Goal: Entertainment & Leisure: Consume media (video, audio)

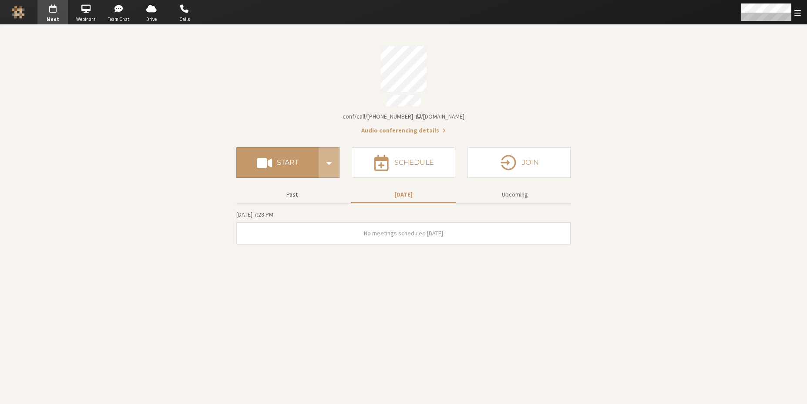
click at [284, 193] on button "Past" at bounding box center [291, 194] width 105 height 15
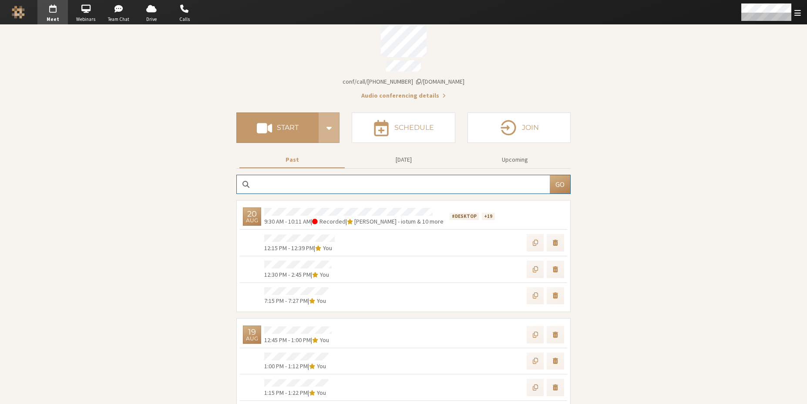
scroll to position [52, 0]
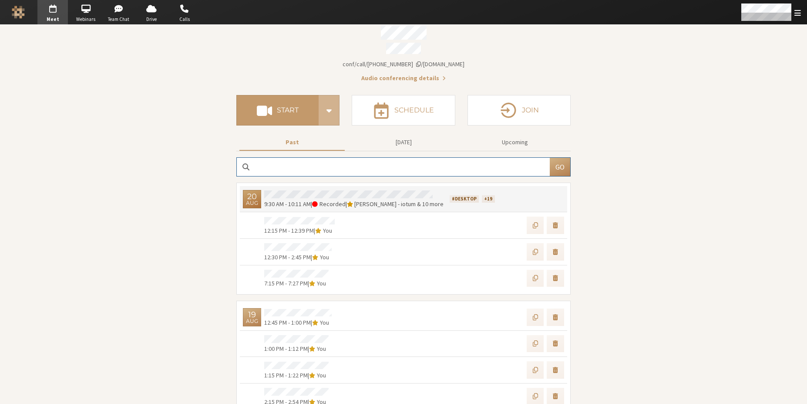
click at [374, 200] on span "[PERSON_NAME] - iotum" at bounding box center [384, 204] width 61 height 8
click at [377, 200] on span "[PERSON_NAME] - iotum" at bounding box center [384, 204] width 61 height 8
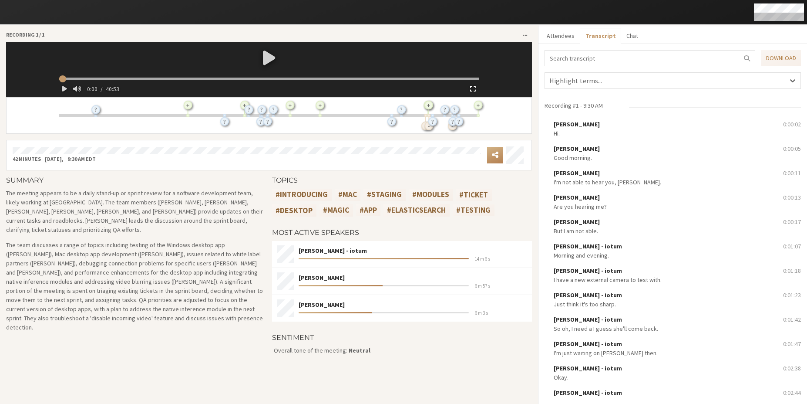
click at [472, 90] on span "button" at bounding box center [473, 88] width 6 height 7
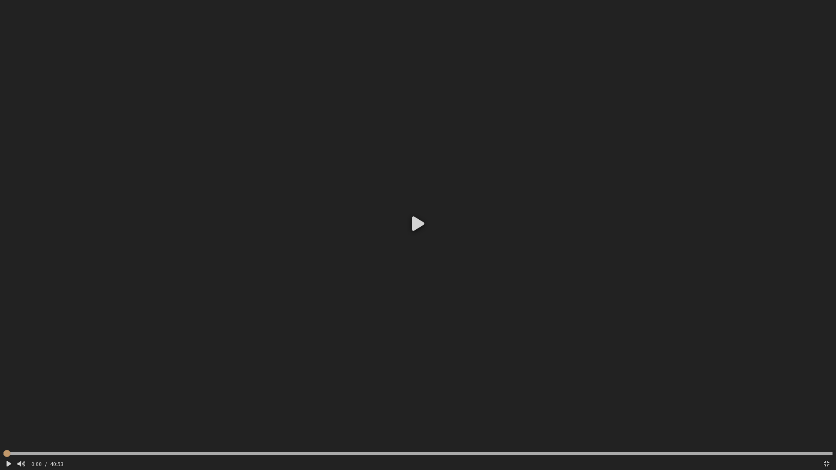
click at [414, 219] on div at bounding box center [418, 223] width 836 height 446
click at [498, 403] on div "0:00 / 40:53" at bounding box center [423, 463] width 793 height 13
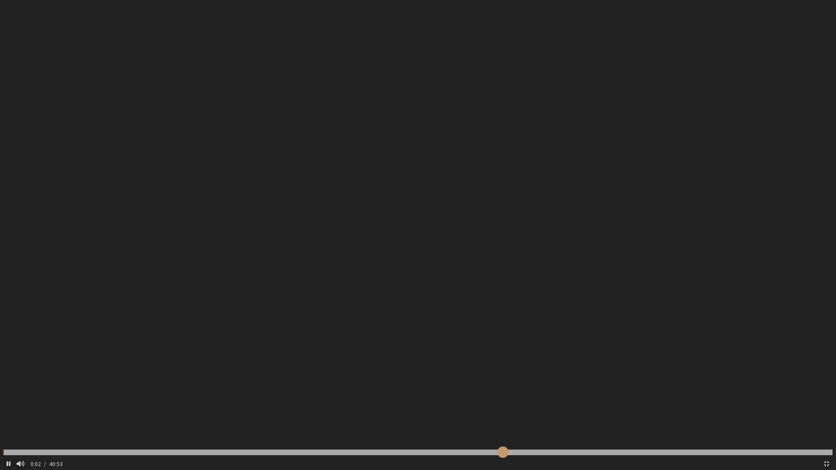
click at [503, 403] on input "range" at bounding box center [417, 453] width 829 height 6
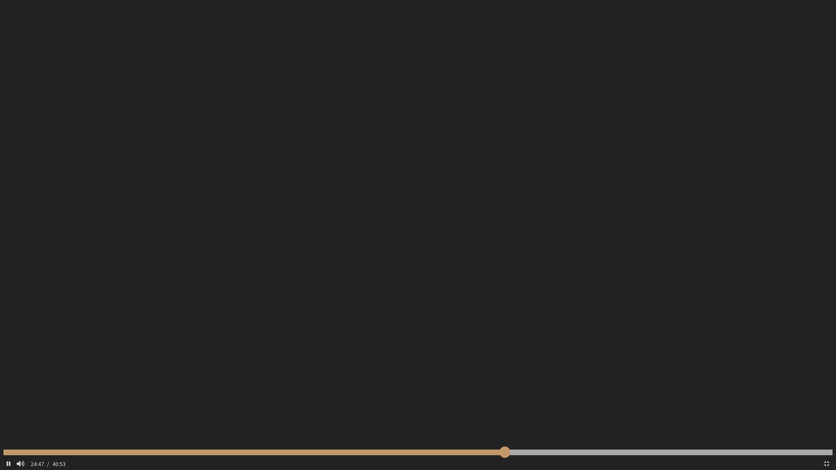
type input "1488.170983"
type input "1491.275573"
type input "1503.655188"
click at [330, 403] on input "range" at bounding box center [417, 453] width 829 height 6
click at [290, 403] on input "range" at bounding box center [417, 453] width 829 height 6
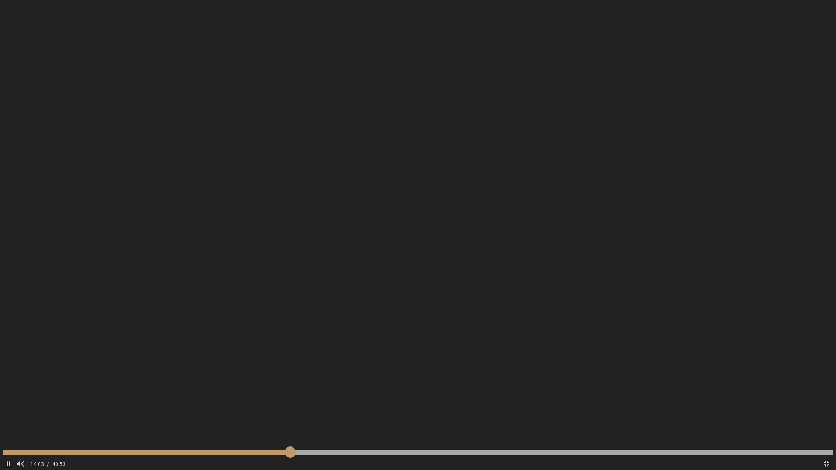
type input "844.524051"
type input "849.614338"
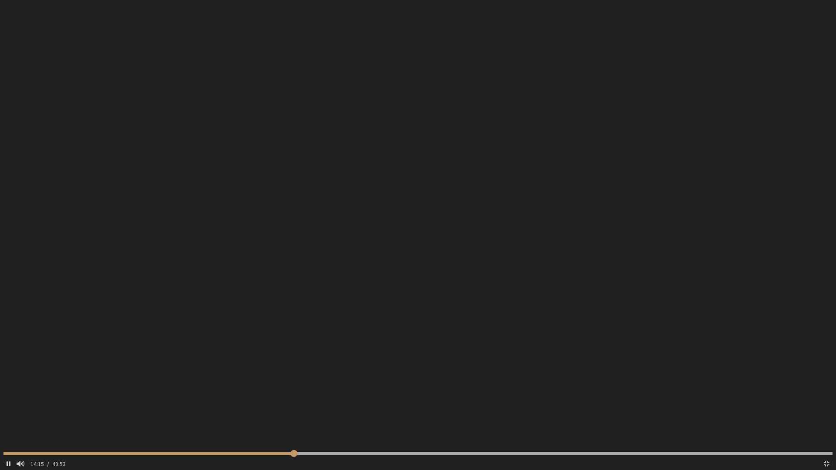
type input "856.84946"
type input "862.928821"
type input "867.020054"
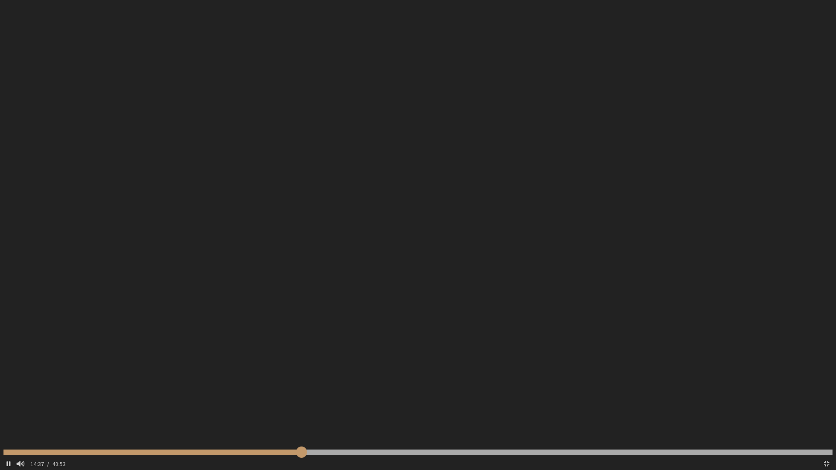
type input "878.26058"
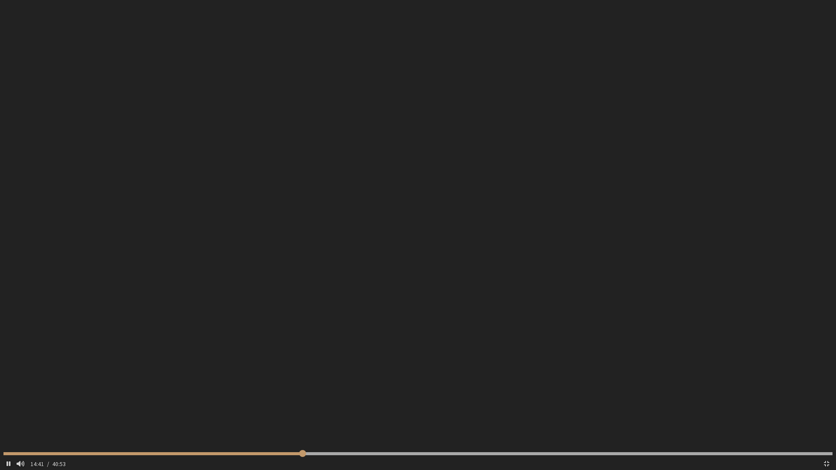
click at [222, 386] on video at bounding box center [418, 235] width 836 height 470
click at [232, 388] on div at bounding box center [418, 223] width 836 height 446
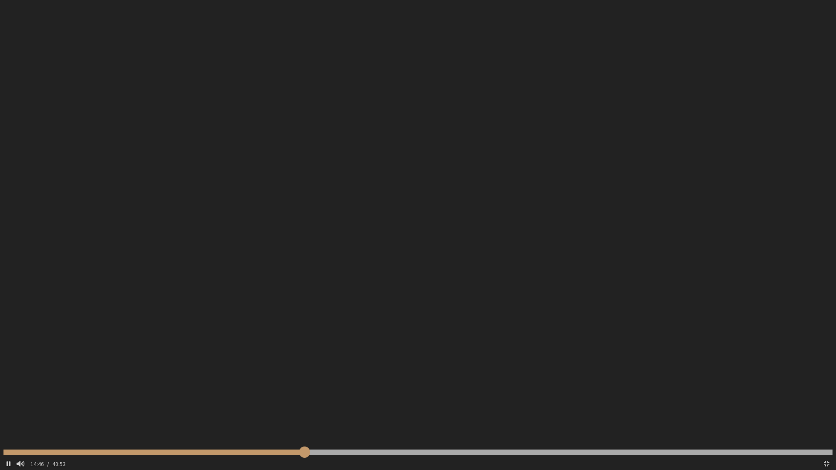
type input "887.679713"
type input "891.767736"
type input "895.817535"
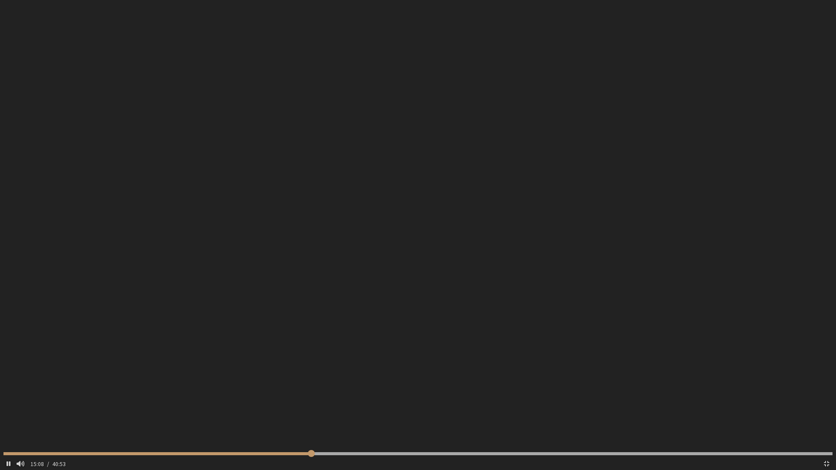
type input "909.272582"
type input "917.443596"
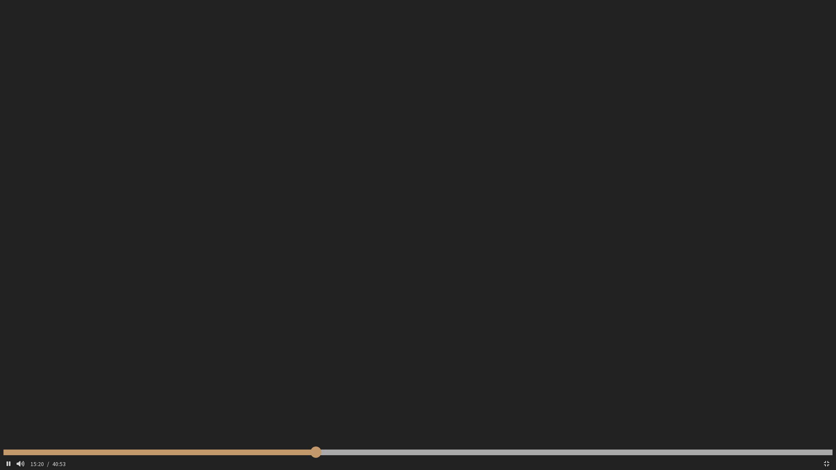
type input "921.473246"
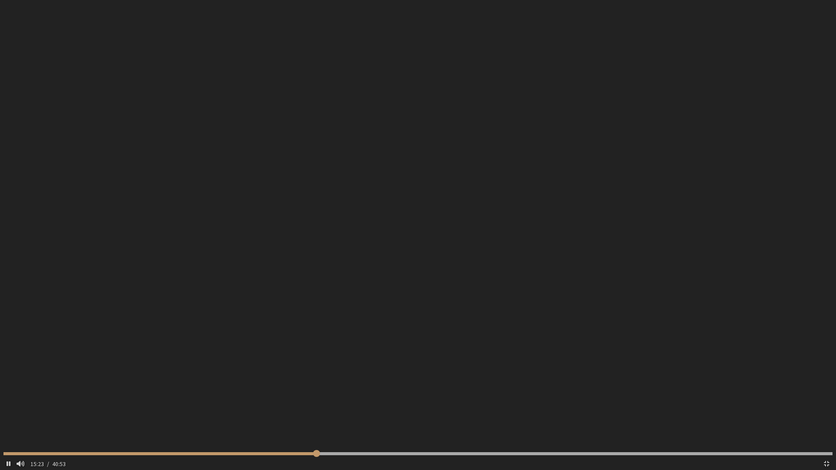
type input "924.553049"
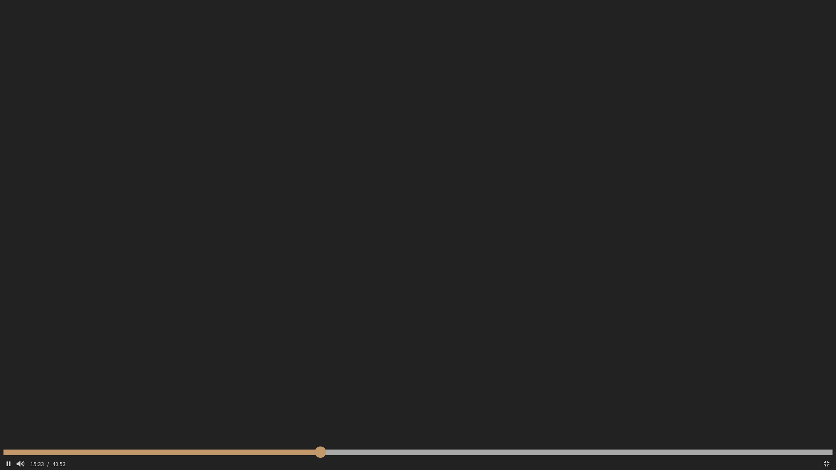
type input "934.853387"
type input "943.080514"
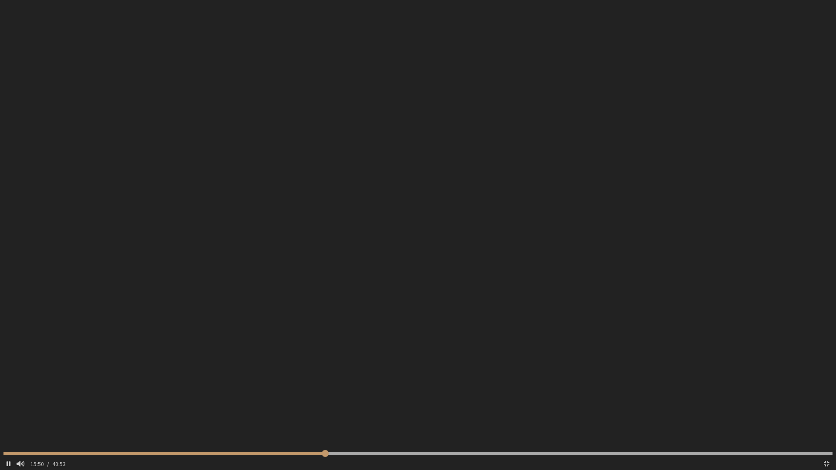
type input "951.239231"
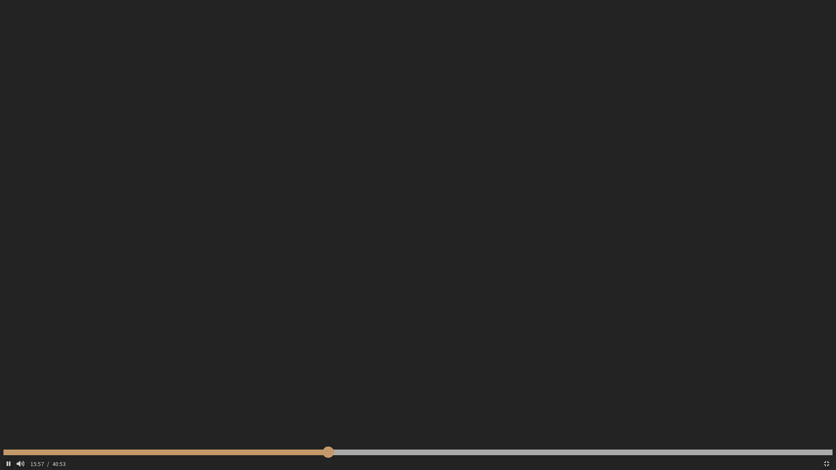
type input "958.46697"
click at [340, 403] on input "range" at bounding box center [417, 453] width 829 height 6
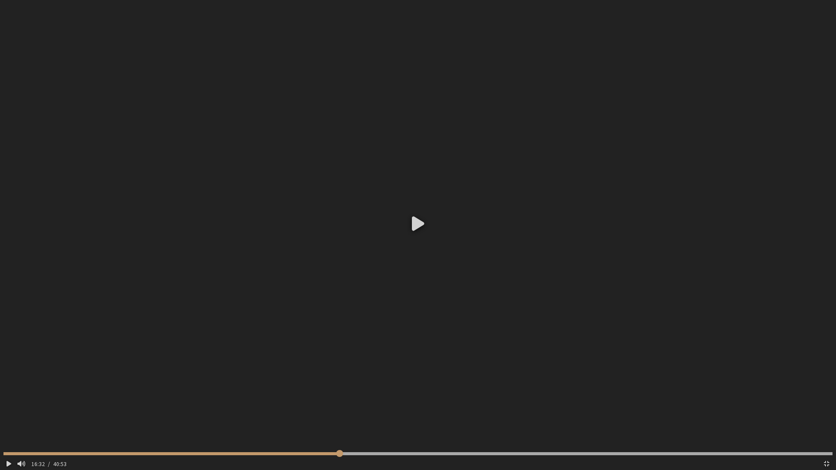
click at [359, 403] on div at bounding box center [418, 223] width 836 height 446
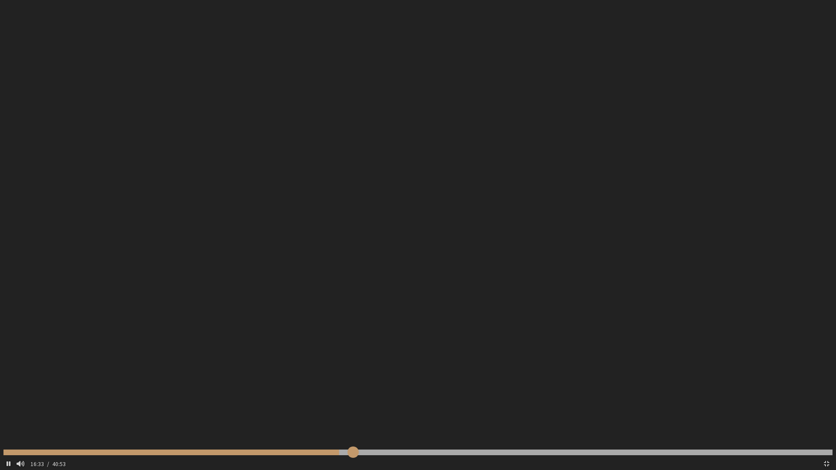
click at [353, 403] on input "range" at bounding box center [417, 453] width 829 height 6
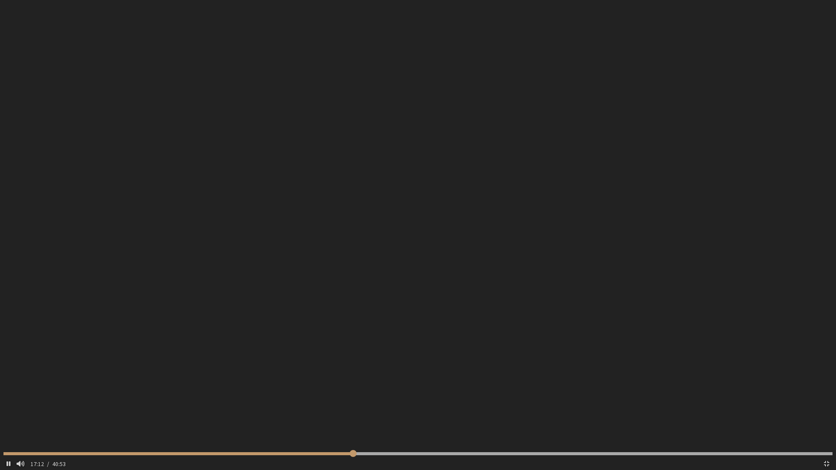
click at [383, 403] on video at bounding box center [418, 235] width 836 height 470
click at [377, 394] on div at bounding box center [418, 223] width 836 height 446
type input "1036.605311"
type input "1039.642817"
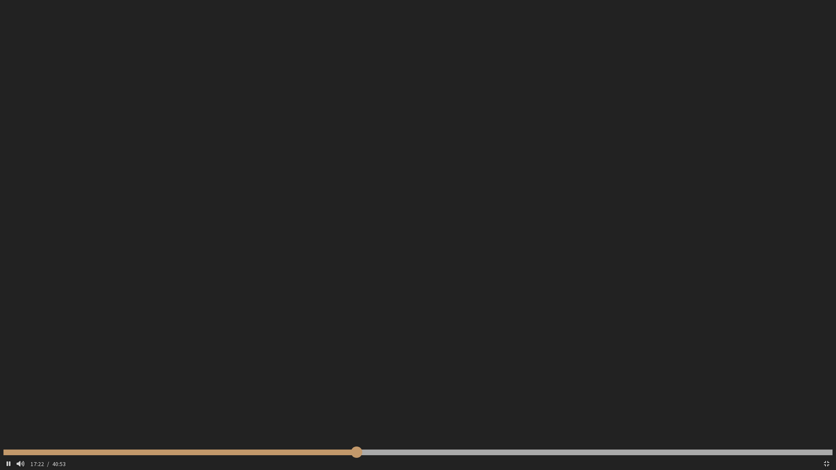
type input "1043.67149"
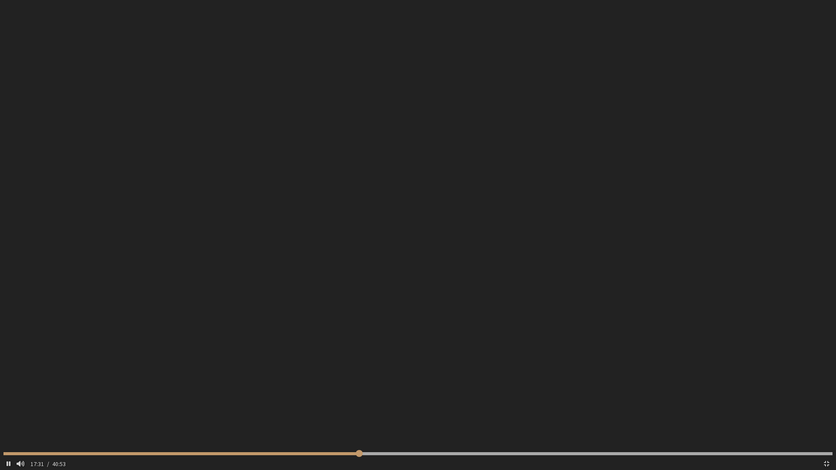
type input "1052.797808"
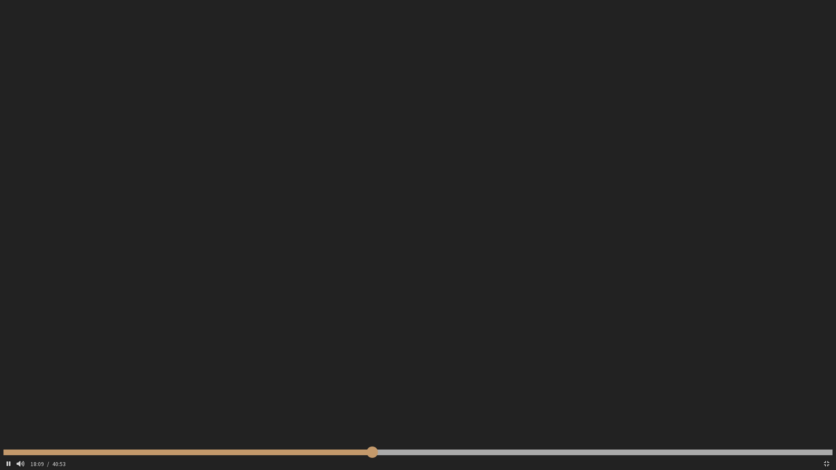
type input "1090.6075"
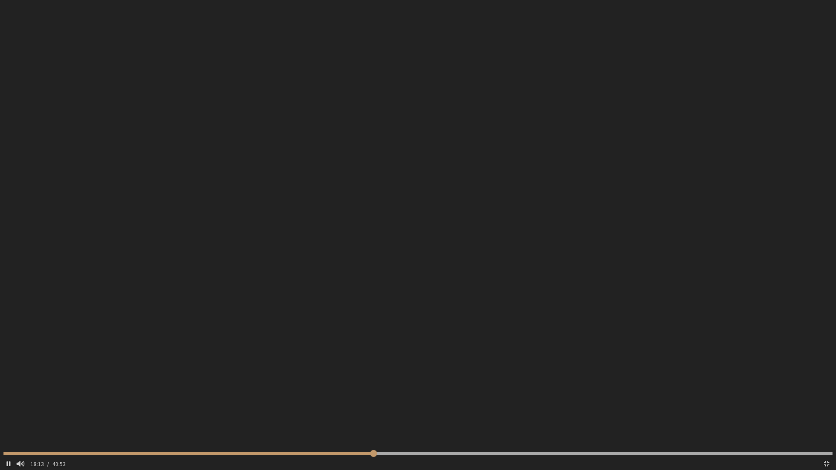
type input "1094.709825"
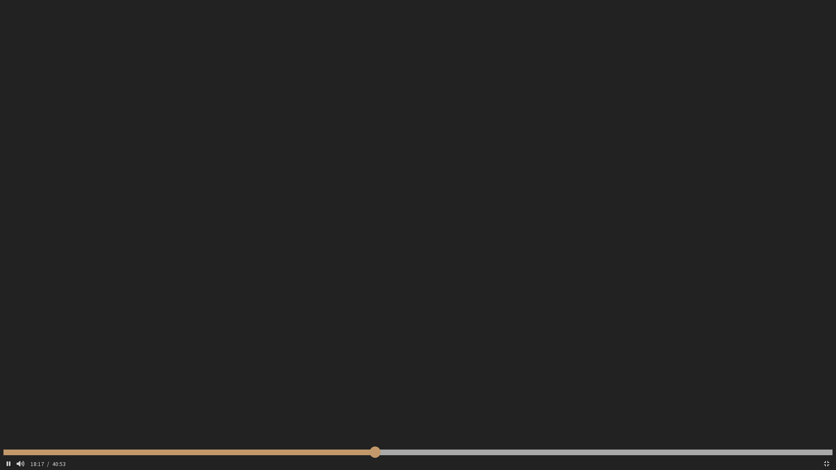
type input "1098.748544"
type input "1102.816528"
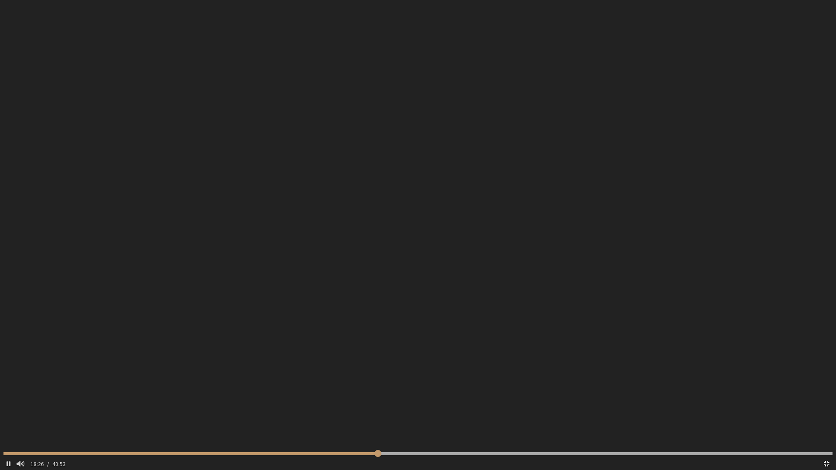
click at [807, 403] on button "button" at bounding box center [827, 463] width 12 height 13
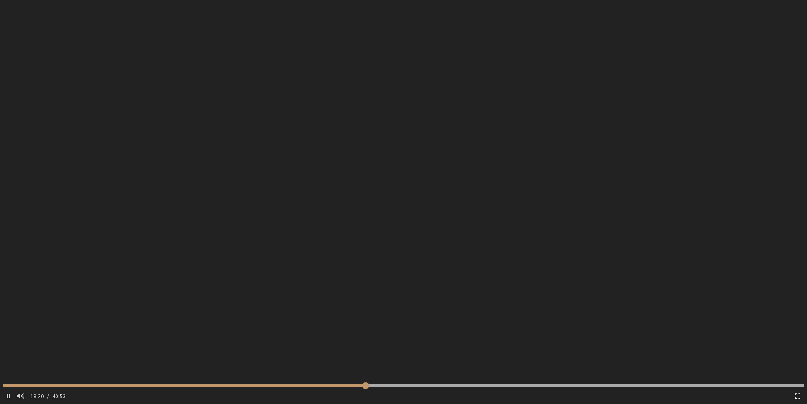
type input "1111.075509"
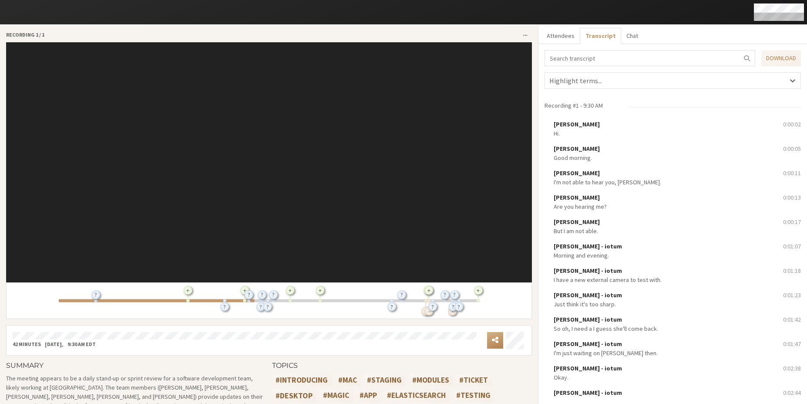
click at [532, 296] on div "Recording 1 / 1 Ryner Aguirre: So thank you for that. + Sara Atteby - iotum: Co…" at bounding box center [269, 288] width 538 height 527
type input "1147.081811"
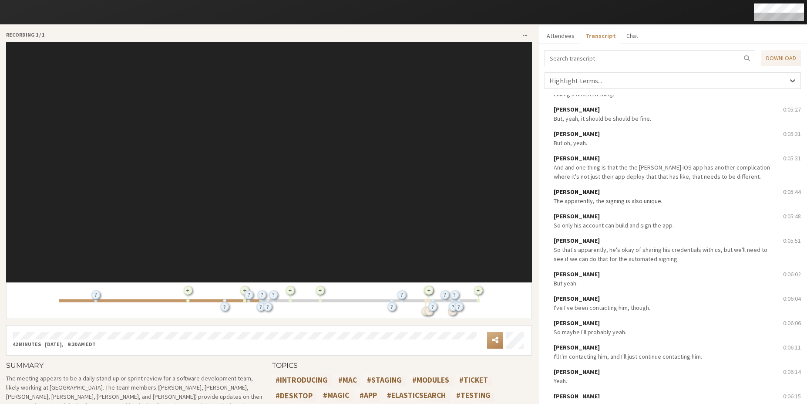
scroll to position [1411, 0]
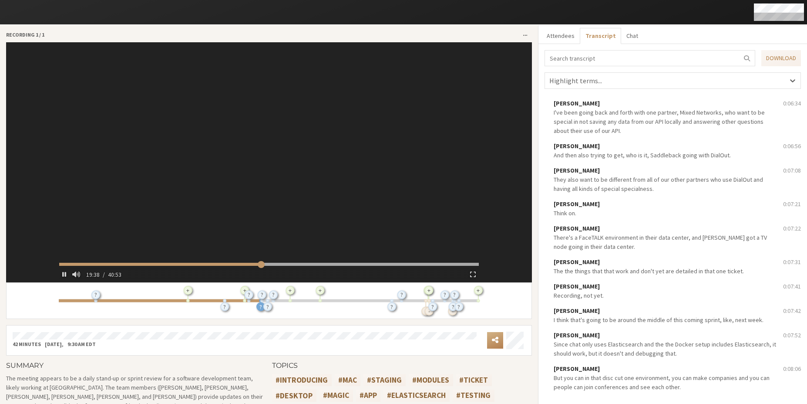
click at [531, 223] on div "Recording 1 / 1 19:38 / 40:53 Ryner Aguirre: So thank you for that. + Sara Atte…" at bounding box center [269, 288] width 538 height 527
type input "1182.924239"
type input "1187.119307"
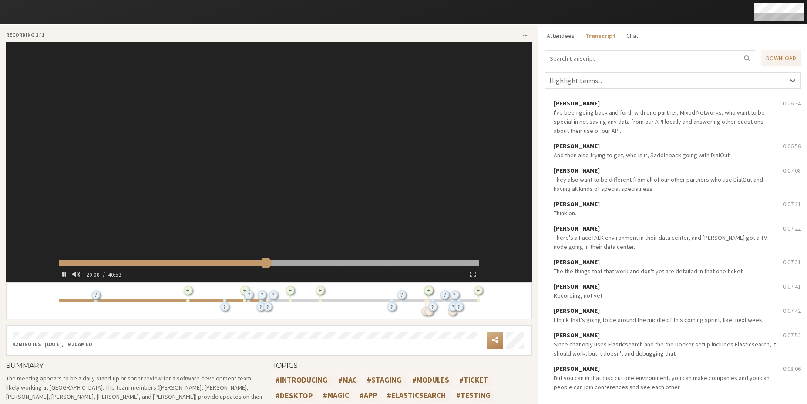
type input "1209.920021"
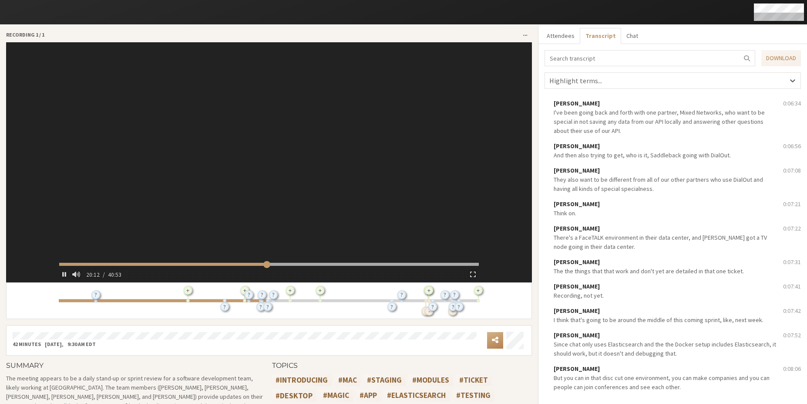
type input "1213.950077"
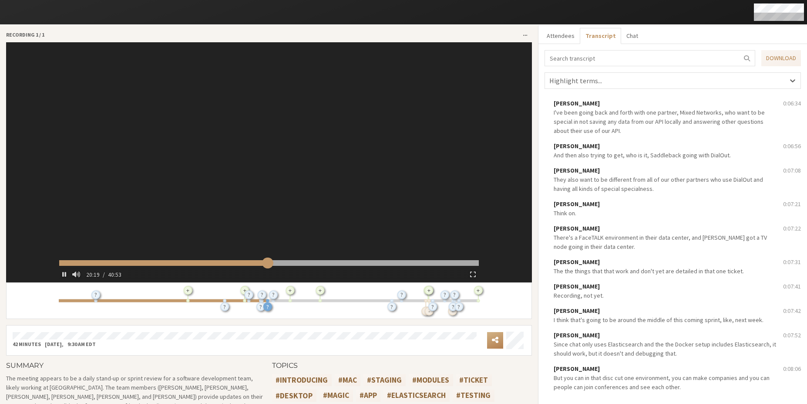
type input "1220.263953"
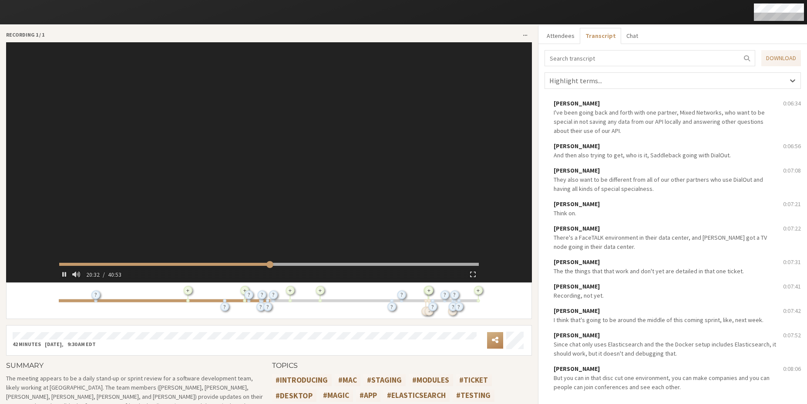
type input "1233.503032"
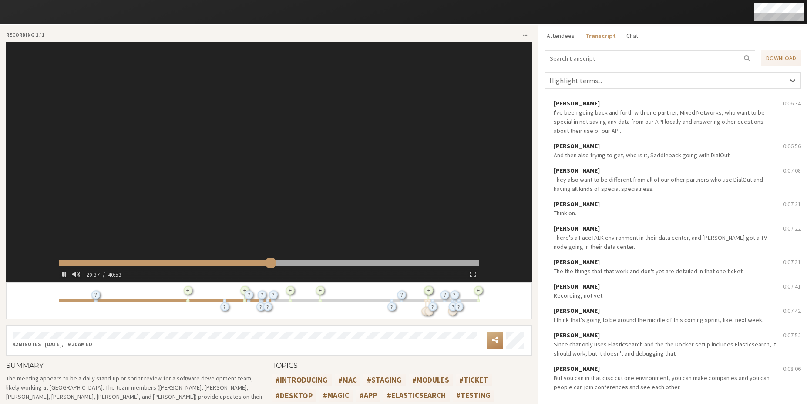
type input "1238.700023"
click at [282, 264] on input "range" at bounding box center [269, 263] width 420 height 6
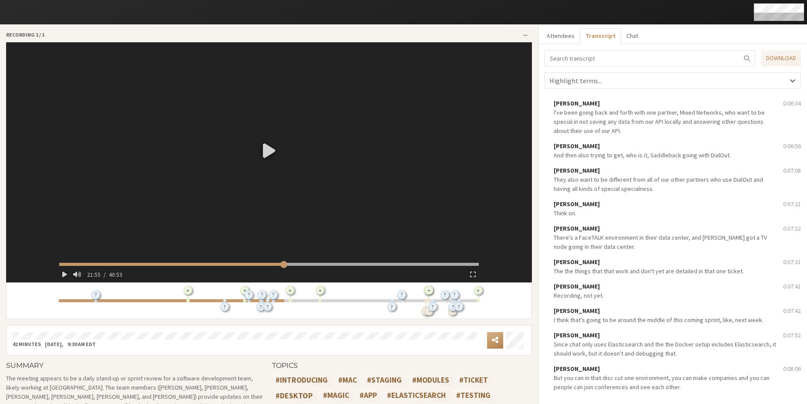
click at [312, 258] on div at bounding box center [269, 150] width 427 height 216
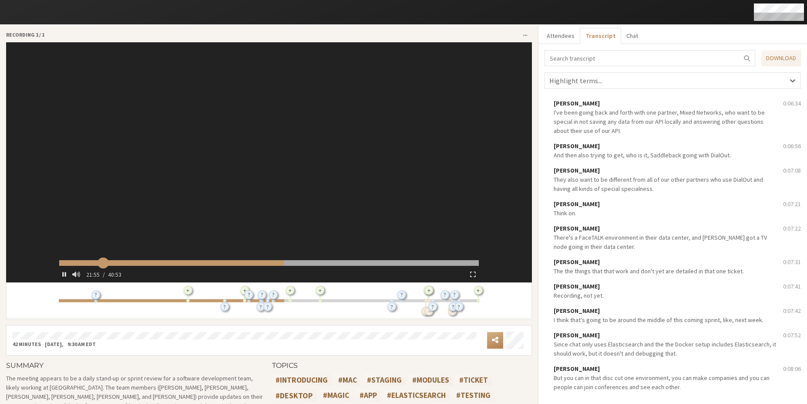
click at [101, 265] on input "range" at bounding box center [269, 263] width 420 height 6
click at [121, 261] on input "range" at bounding box center [269, 263] width 420 height 6
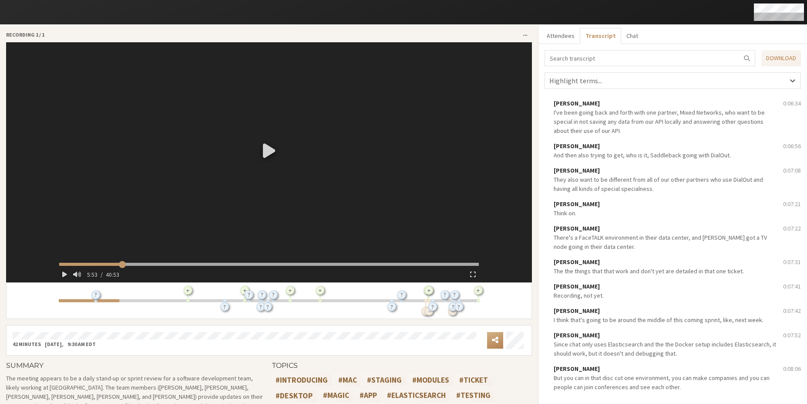
click at [262, 146] on div at bounding box center [269, 150] width 427 height 216
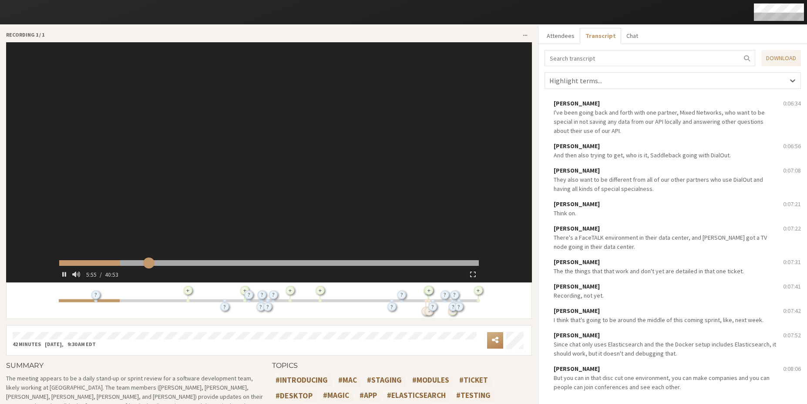
click at [147, 260] on input "range" at bounding box center [269, 263] width 420 height 6
click at [157, 261] on input "range" at bounding box center [269, 263] width 420 height 6
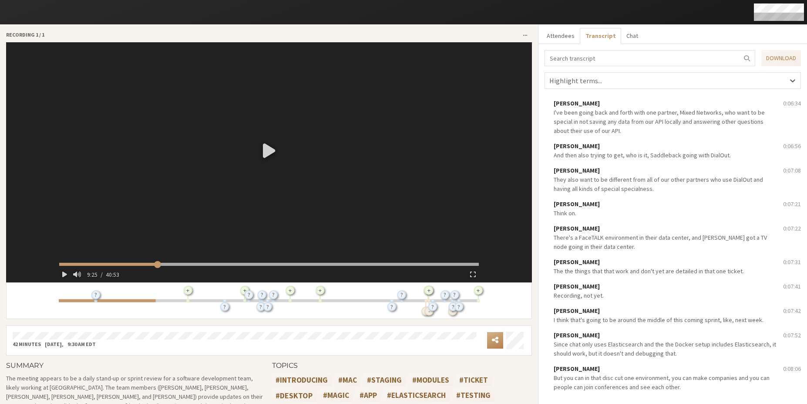
click at [268, 150] on div at bounding box center [269, 150] width 427 height 216
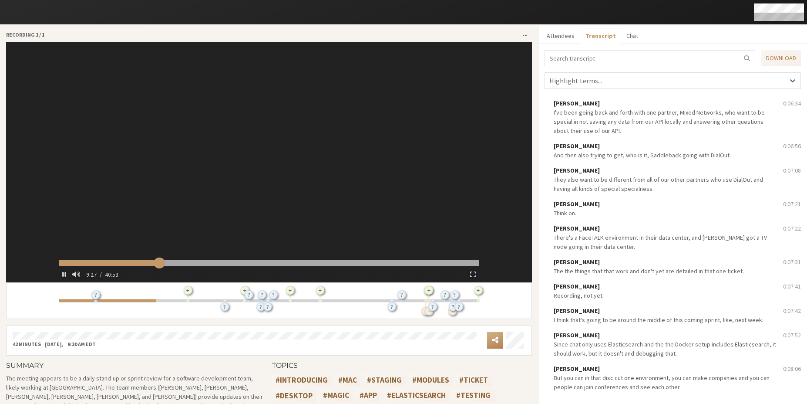
type input "568.833371"
type input "572.887793"
type input "590.223896"
type input "596.296645"
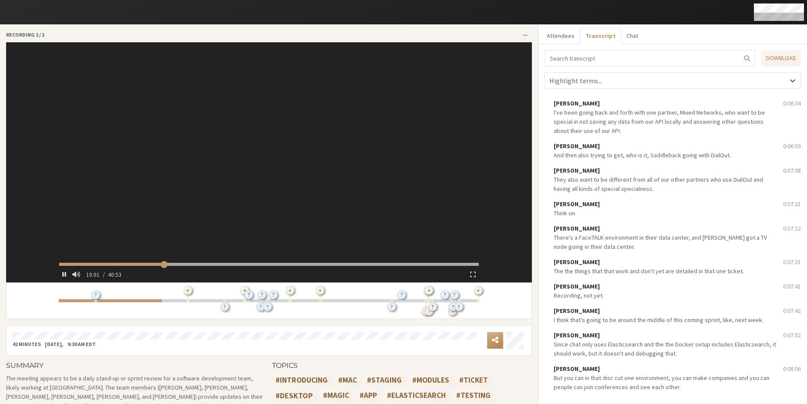
type input "602.750762"
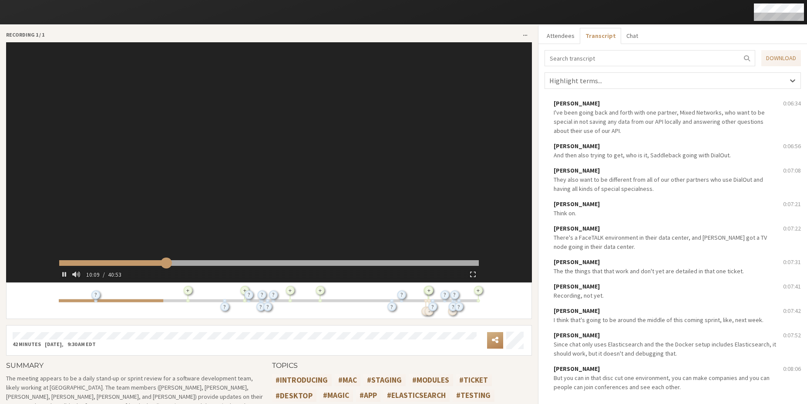
type input "610.949084"
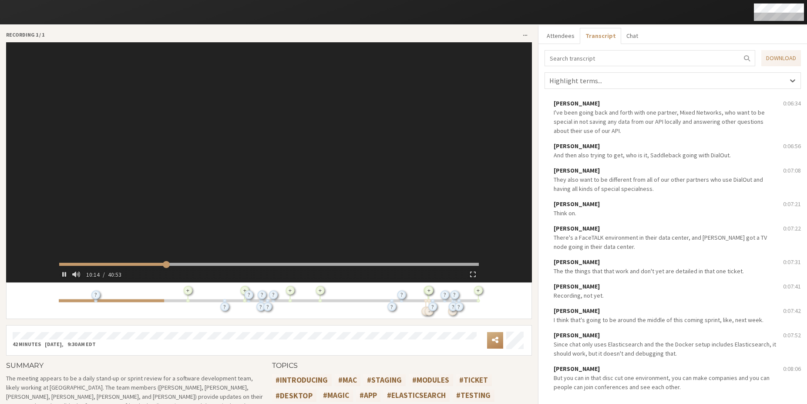
type input "616.00281"
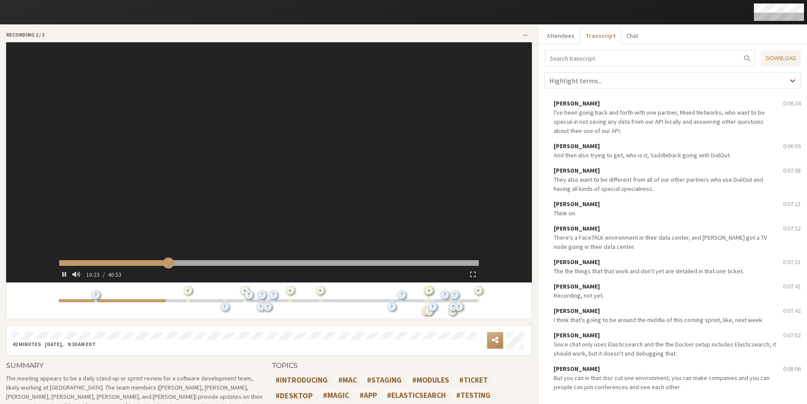
type input "624.204998"
type input "628.260124"
type input "634.389251"
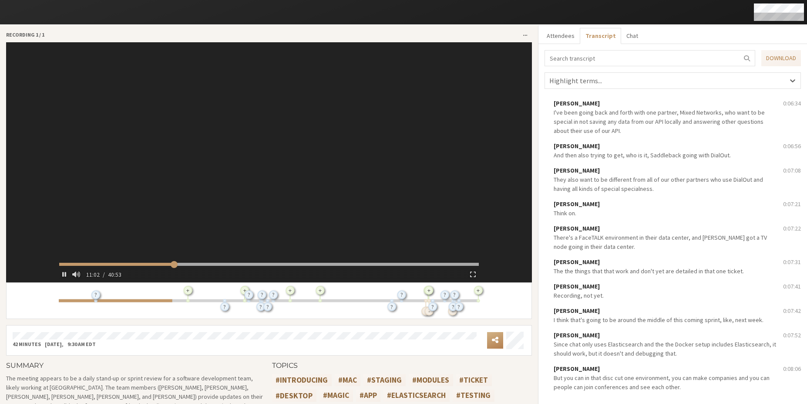
type input "663.200736"
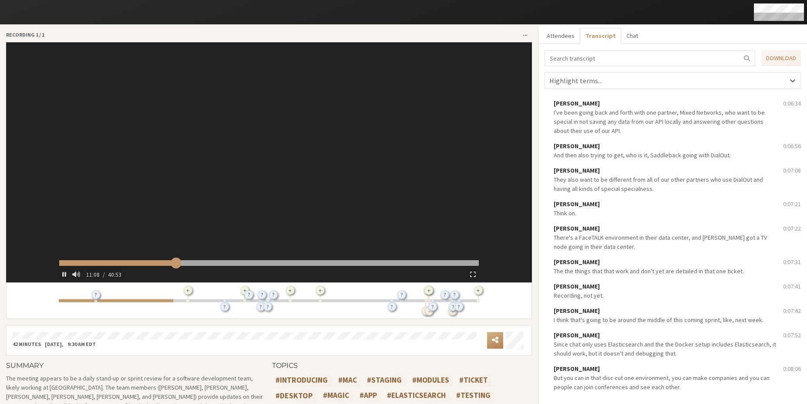
type input "669.451708"
click at [182, 263] on input "range" at bounding box center [269, 263] width 420 height 6
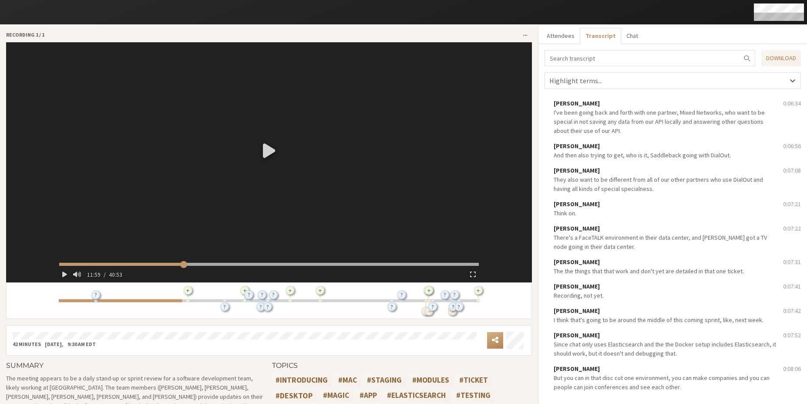
click at [192, 237] on div at bounding box center [269, 150] width 427 height 216
type input "726.320616"
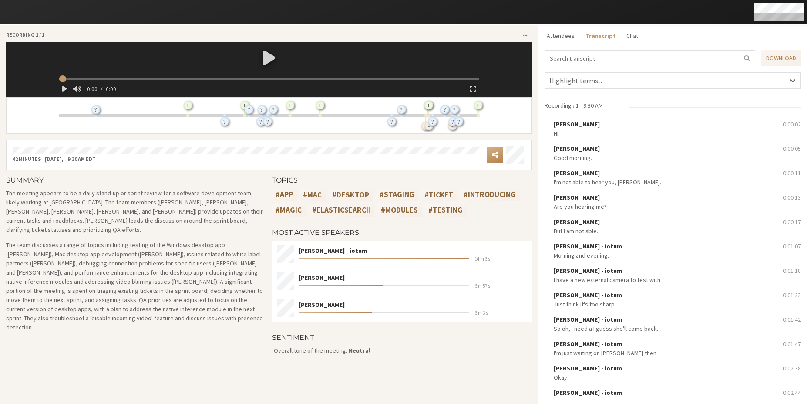
click at [251, 66] on div at bounding box center [269, 57] width 427 height 30
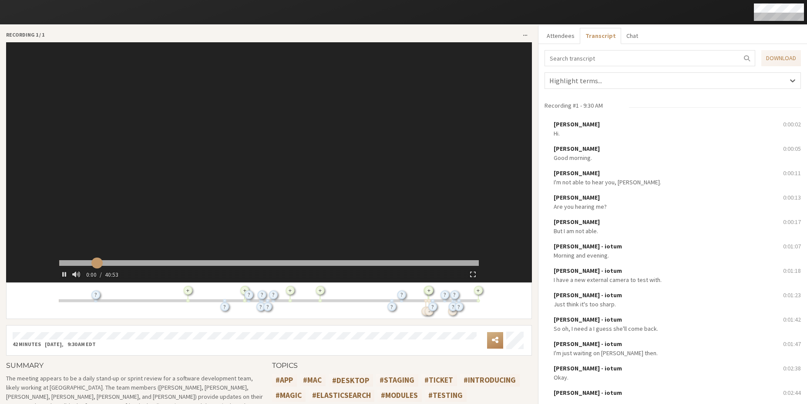
click at [95, 264] on input "range" at bounding box center [269, 263] width 420 height 6
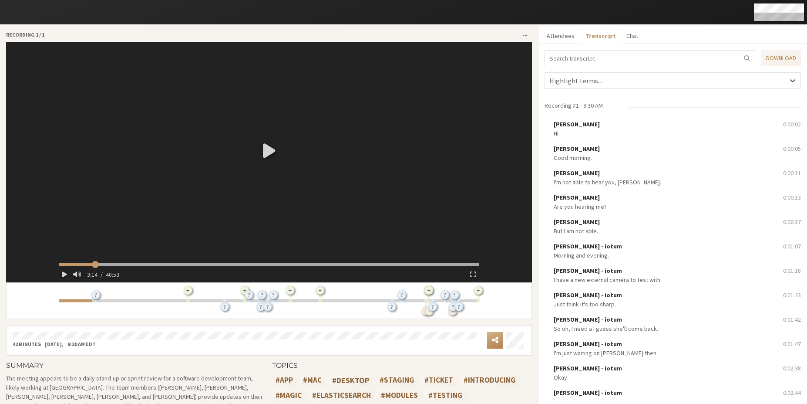
click at [268, 156] on div at bounding box center [269, 150] width 427 height 216
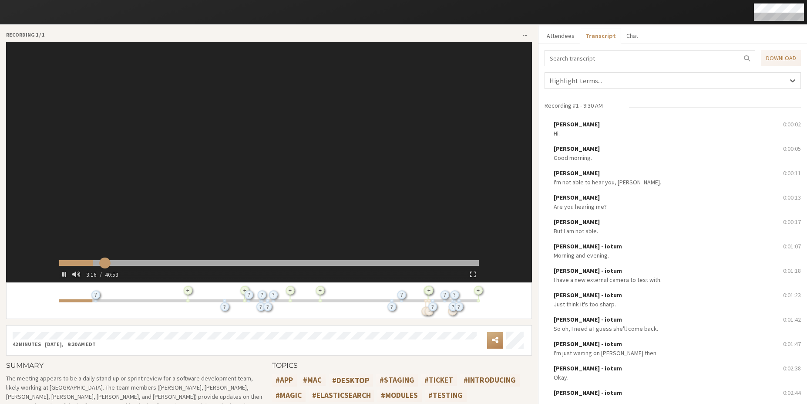
click at [103, 263] on input "range" at bounding box center [269, 263] width 420 height 6
click at [112, 263] on input "range" at bounding box center [269, 263] width 420 height 6
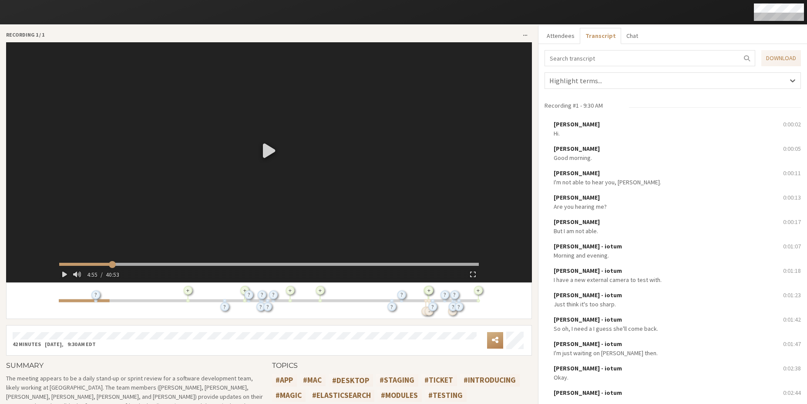
click at [259, 152] on div at bounding box center [269, 150] width 427 height 216
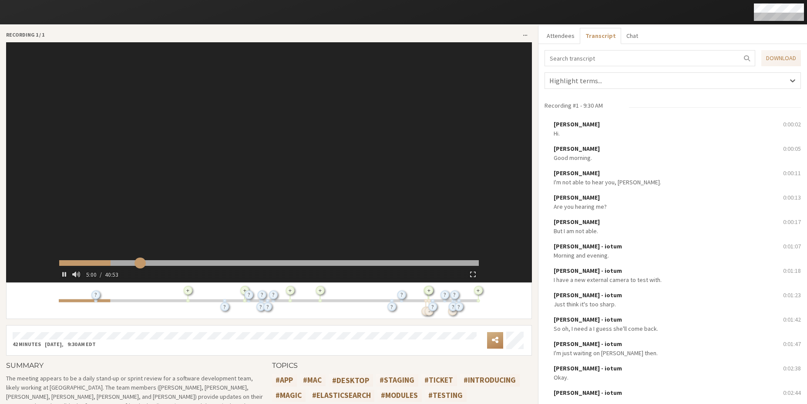
click at [138, 263] on input "range" at bounding box center [269, 263] width 420 height 6
click at [151, 264] on input "range" at bounding box center [269, 263] width 420 height 6
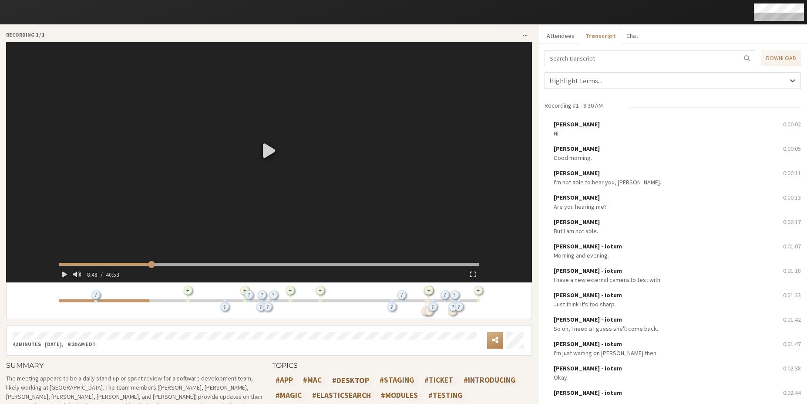
click at [166, 262] on video at bounding box center [269, 162] width 427 height 240
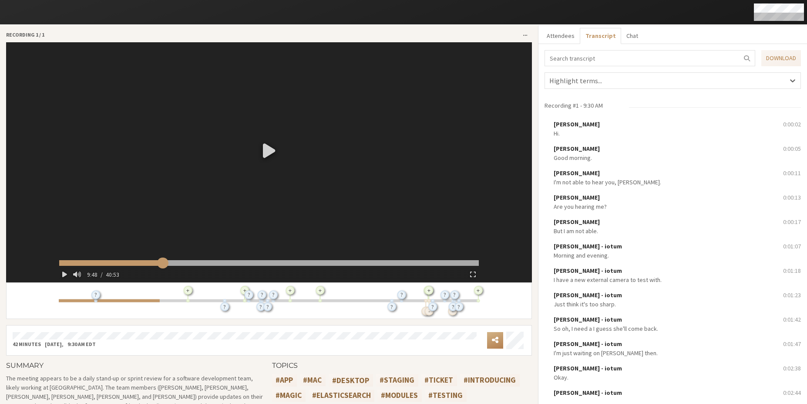
click at [161, 265] on input "range" at bounding box center [269, 263] width 420 height 6
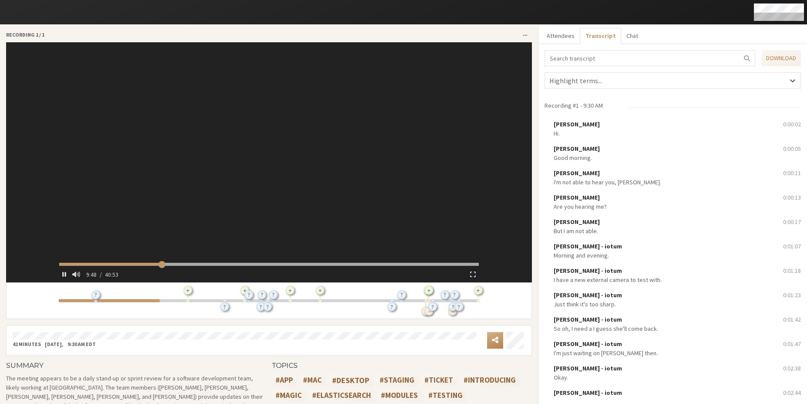
click at [173, 246] on video at bounding box center [269, 162] width 427 height 240
click at [173, 246] on div at bounding box center [269, 150] width 427 height 216
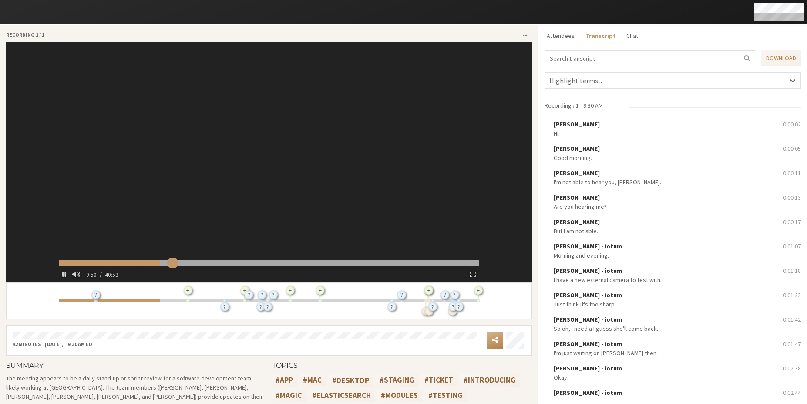
click at [171, 264] on input "range" at bounding box center [269, 263] width 420 height 6
click at [179, 262] on input "range" at bounding box center [269, 263] width 420 height 6
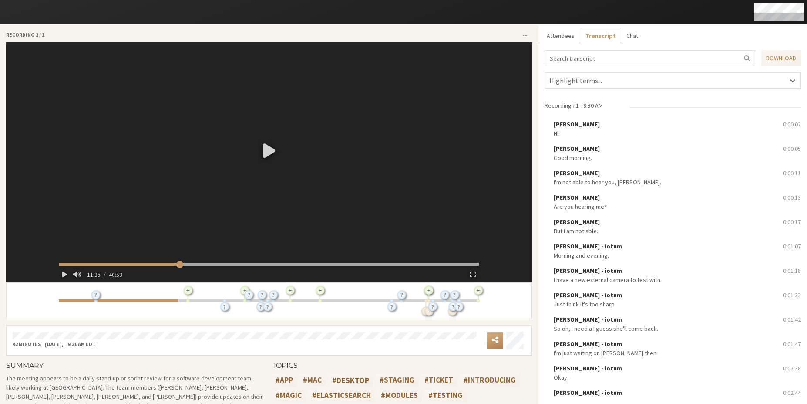
click at [199, 251] on div at bounding box center [269, 150] width 427 height 216
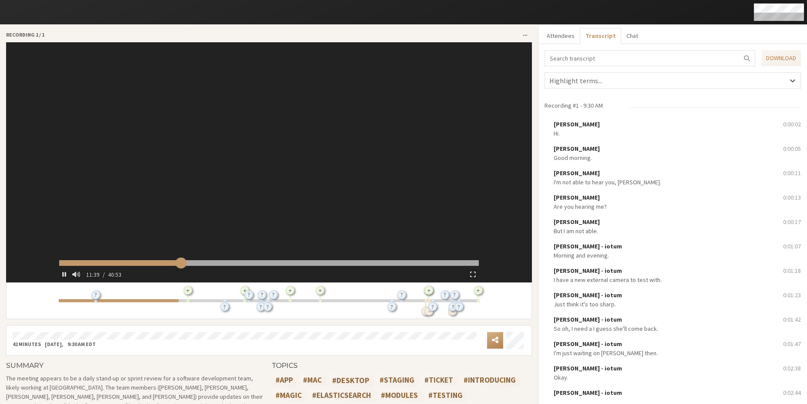
type input "700.27137"
type input "705.505886"
type input "709.54934"
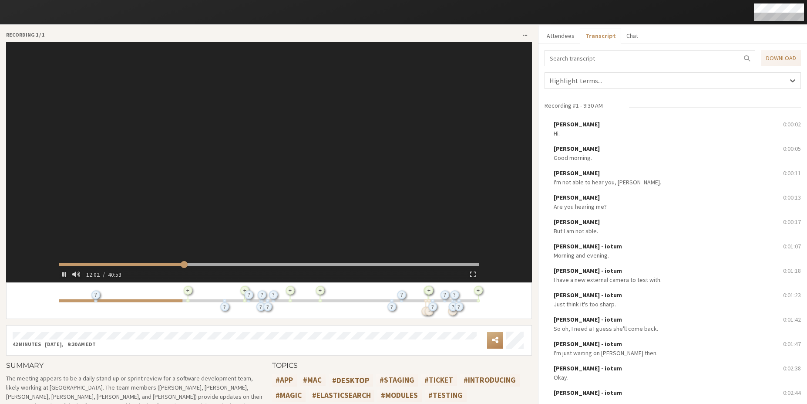
type input "723.206181"
type input "728.352756"
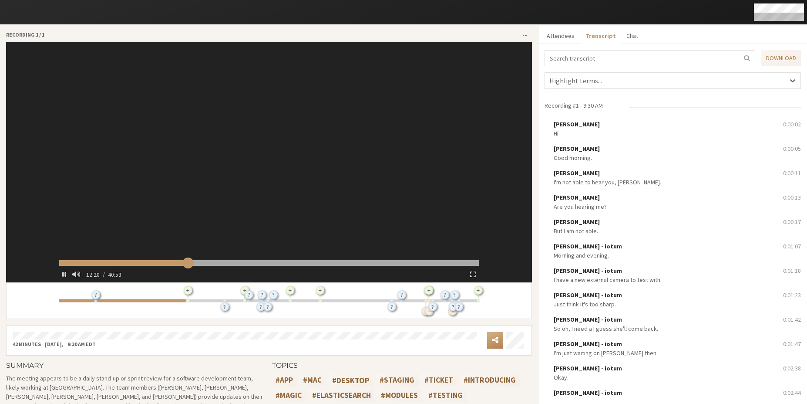
type input "741.762038"
type input "748.9017"
type input "754.14257"
type input "757.329568"
type input "761.555162"
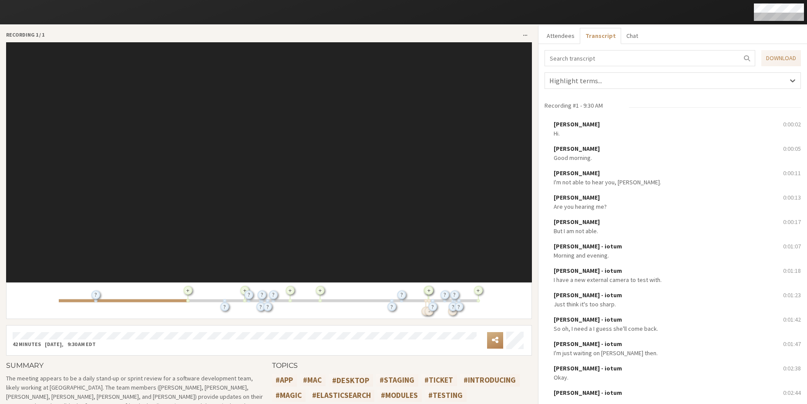
click at [206, 262] on video at bounding box center [269, 162] width 427 height 240
click at [222, 243] on div at bounding box center [269, 150] width 427 height 216
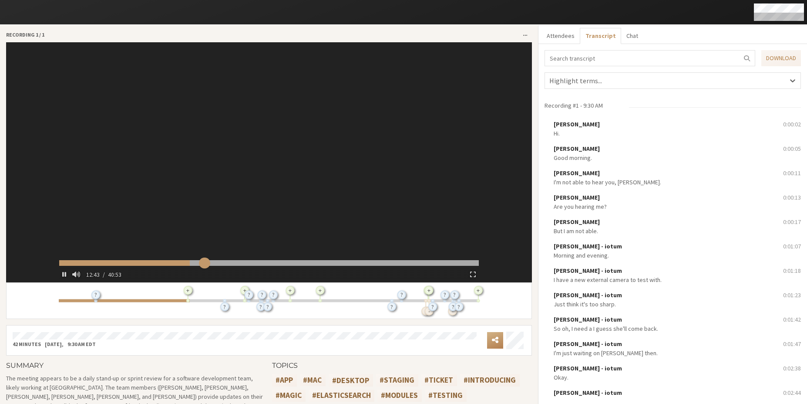
click at [202, 264] on input "range" at bounding box center [269, 263] width 420 height 6
type input "841.872883"
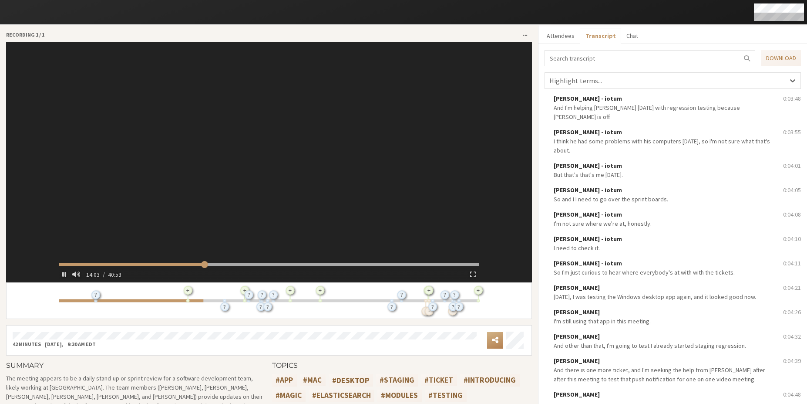
type input "845.075327"
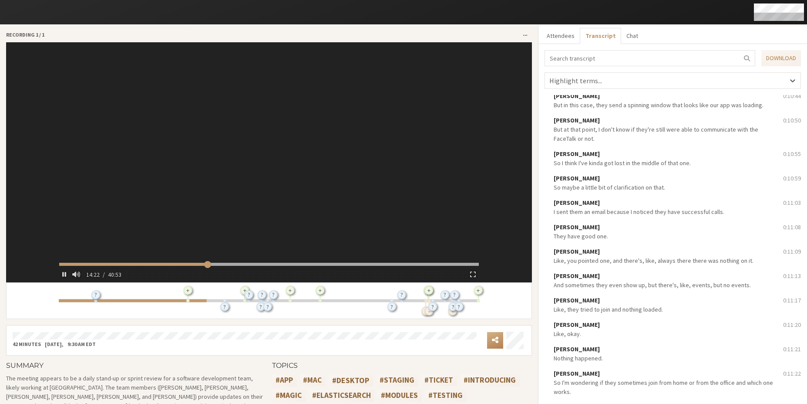
type input "863.548211"
click at [333, 114] on video at bounding box center [269, 162] width 427 height 240
type input "865.869715"
